Goal: Information Seeking & Learning: Learn about a topic

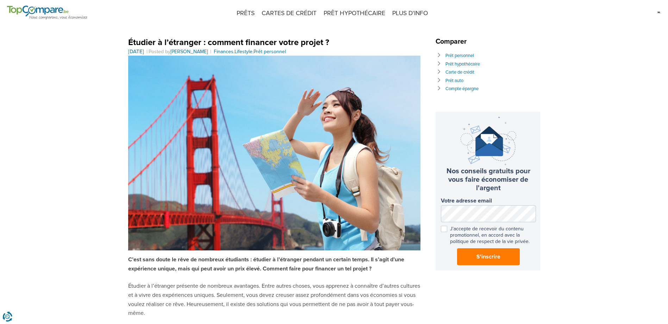
click at [463, 85] on li "Compte épargne" at bounding box center [489, 89] width 106 height 8
click at [464, 87] on link "Compte épargne" at bounding box center [462, 89] width 33 height 6
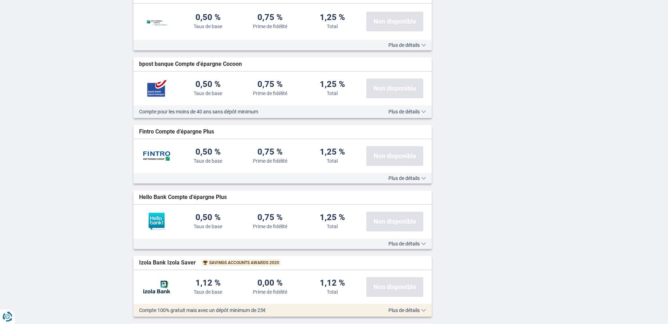
scroll to position [599, 0]
